Goal: Task Accomplishment & Management: Use online tool/utility

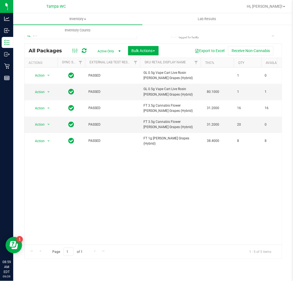
scroll to position [0, 347]
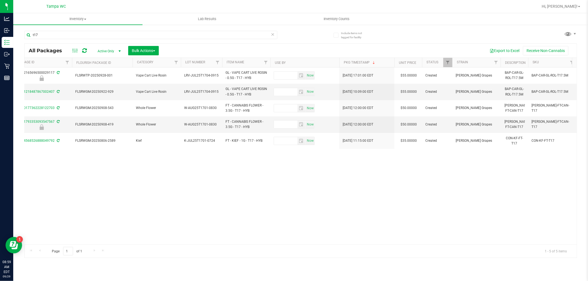
click at [124, 190] on div "Action Action Edit attributes Global inventory Locate package Package audit log…" at bounding box center [301, 156] width 552 height 177
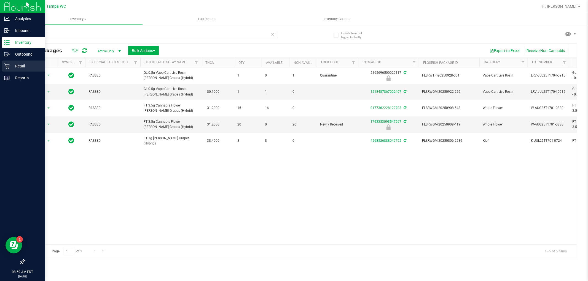
click at [17, 65] on p "Retail" at bounding box center [26, 66] width 33 height 7
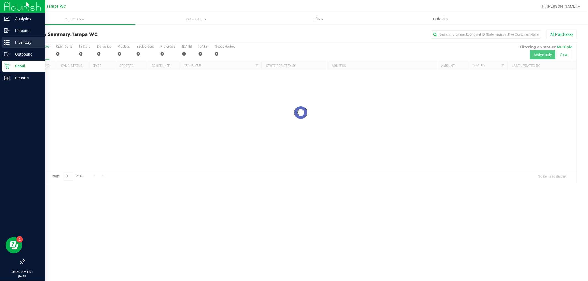
click at [29, 44] on p "Inventory" at bounding box center [26, 42] width 33 height 7
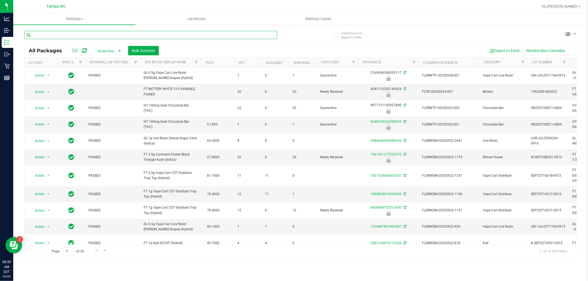
click at [273, 37] on input "text" at bounding box center [150, 35] width 253 height 8
type input "3058335179101520"
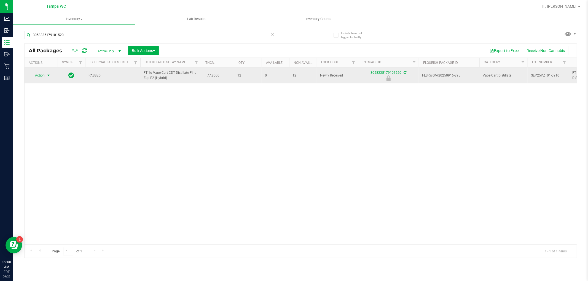
click at [46, 75] on span "select" at bounding box center [48, 75] width 4 height 4
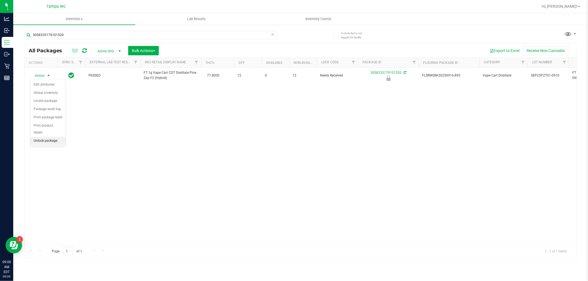
click at [57, 140] on li "Unlock package" at bounding box center [47, 141] width 35 height 8
